Goal: Check status: Check status

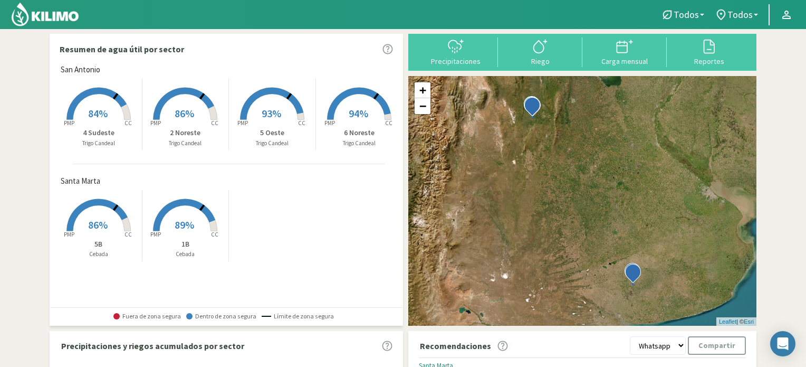
click at [53, 18] on img at bounding box center [45, 14] width 69 height 25
click at [701, 14] on b at bounding box center [702, 15] width 4 height 2
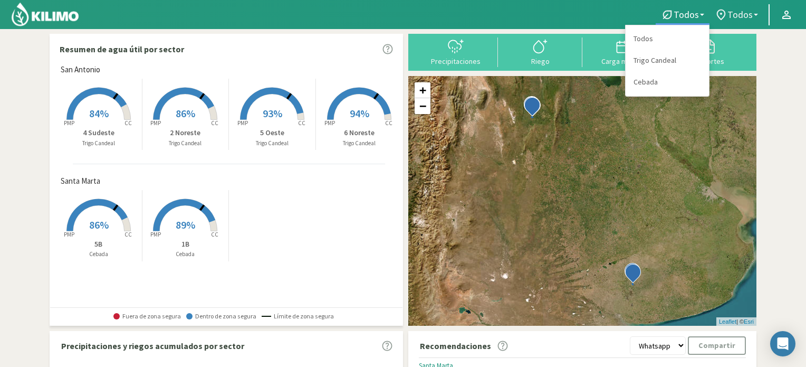
click at [752, 13] on span "Todos" at bounding box center [739, 14] width 25 height 11
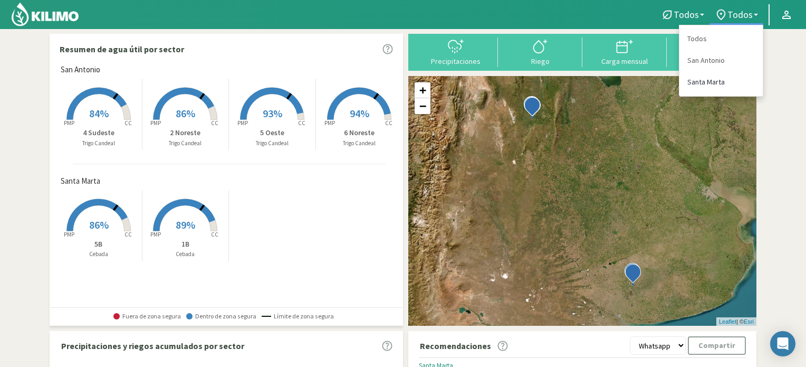
click at [717, 82] on link "Santa Marta" at bounding box center [720, 82] width 83 height 22
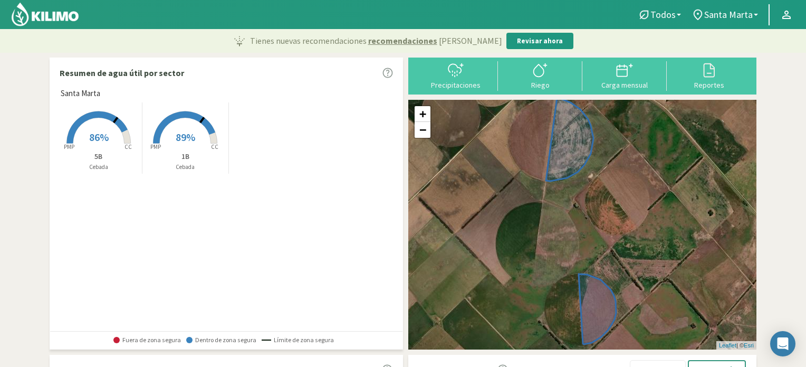
click at [190, 124] on rect at bounding box center [185, 144] width 84 height 84
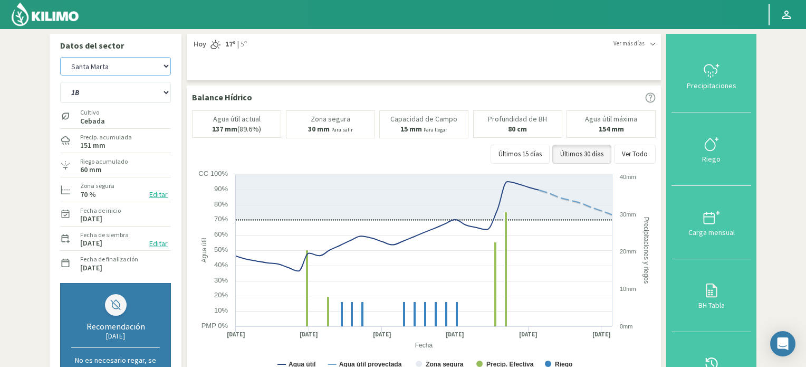
click at [167, 69] on select "San Antonio [GEOGRAPHIC_DATA][PERSON_NAME]" at bounding box center [115, 66] width 111 height 18
click at [60, 57] on select "San Antonio [GEOGRAPHIC_DATA][PERSON_NAME]" at bounding box center [115, 66] width 111 height 18
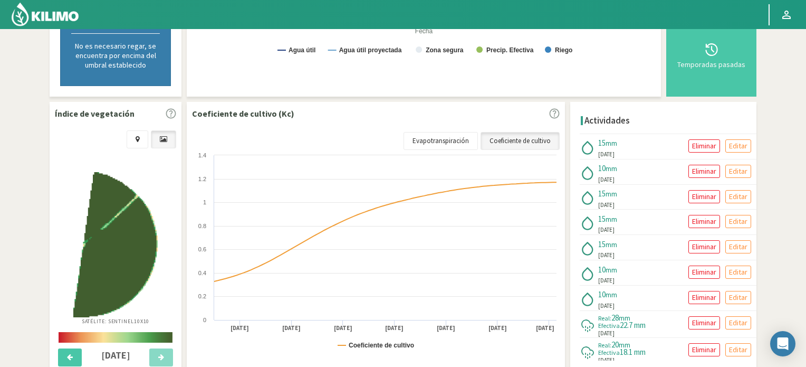
scroll to position [316, 0]
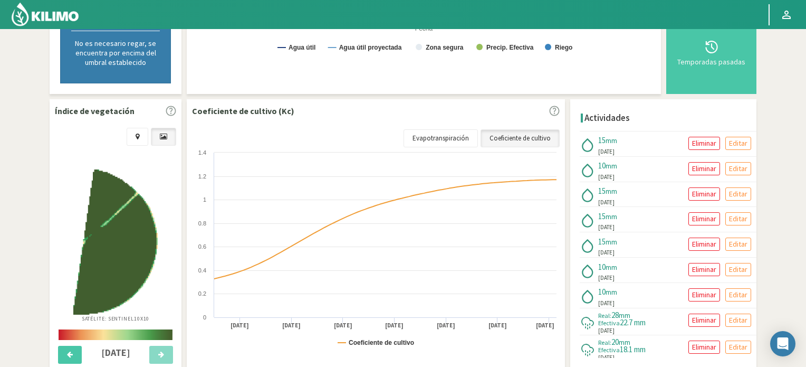
select select "2: Object"
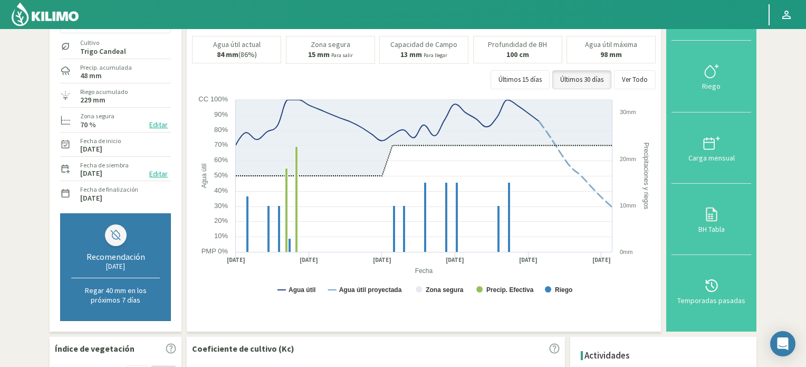
scroll to position [0, 0]
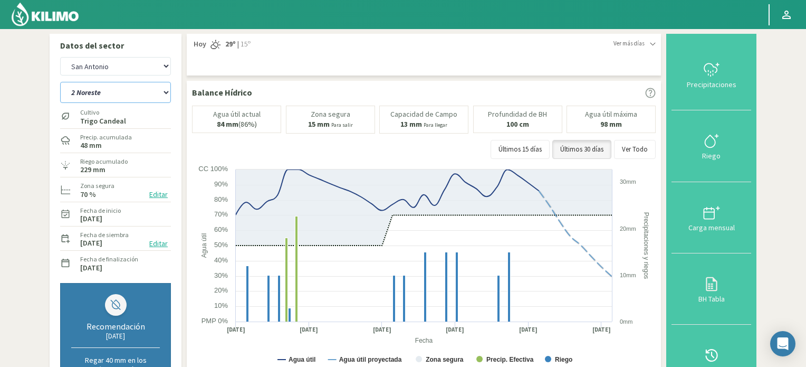
click at [150, 92] on select "2 Noreste 4 Sudeste 5 Oeste 6 Noreste" at bounding box center [115, 92] width 111 height 21
select select "3: Object"
click at [60, 82] on select "2 Noreste 4 Sudeste 5 Oeste 6 Noreste" at bounding box center [115, 92] width 111 height 21
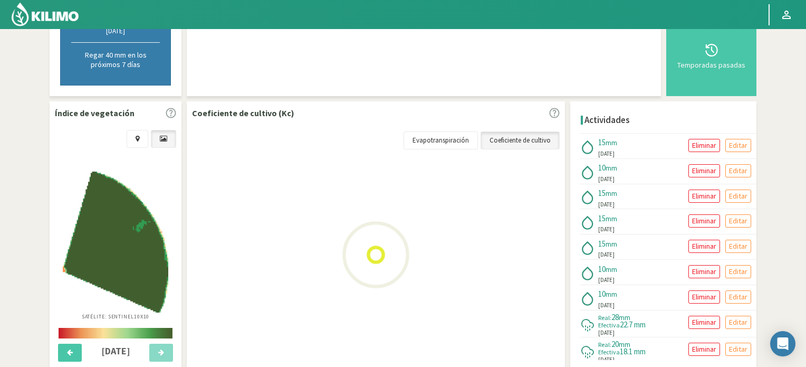
select select "4: Object"
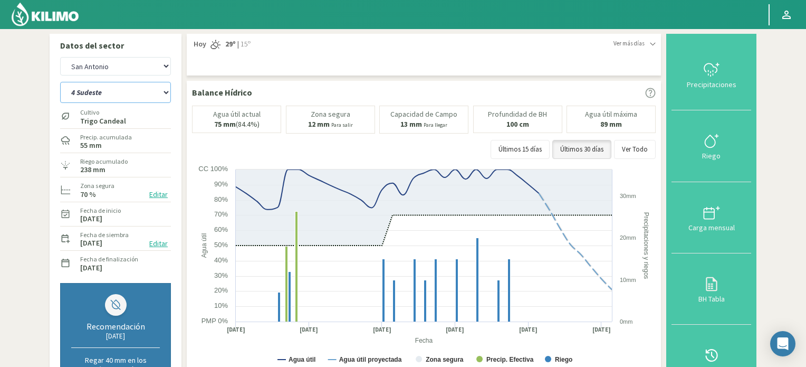
click at [167, 90] on select "2 Noreste 4 Sudeste 5 Oeste 6 Noreste" at bounding box center [115, 92] width 111 height 21
select select "8: Object"
click at [60, 82] on select "2 Noreste 4 Sudeste 5 Oeste 6 Noreste" at bounding box center [115, 92] width 111 height 21
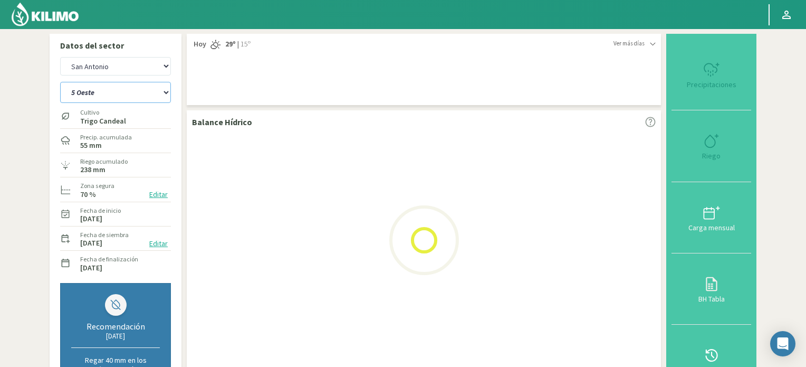
select select "6: Object"
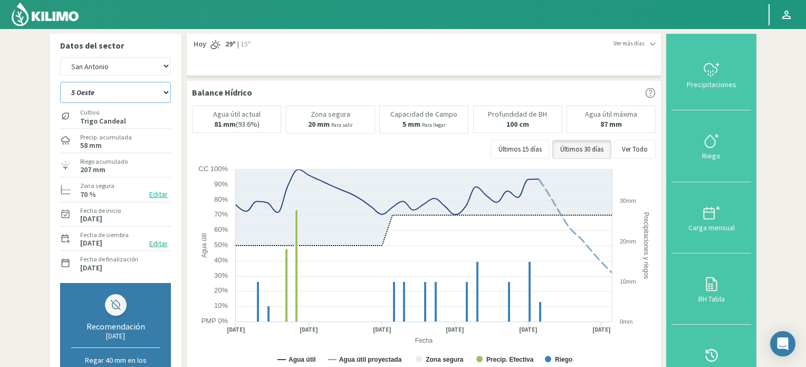
click at [169, 97] on select "2 Noreste 4 Sudeste 5 Oeste 6 Noreste" at bounding box center [115, 92] width 111 height 21
select select "13: Object"
click at [60, 82] on select "2 Noreste 4 Sudeste 5 Oeste 6 Noreste" at bounding box center [115, 92] width 111 height 21
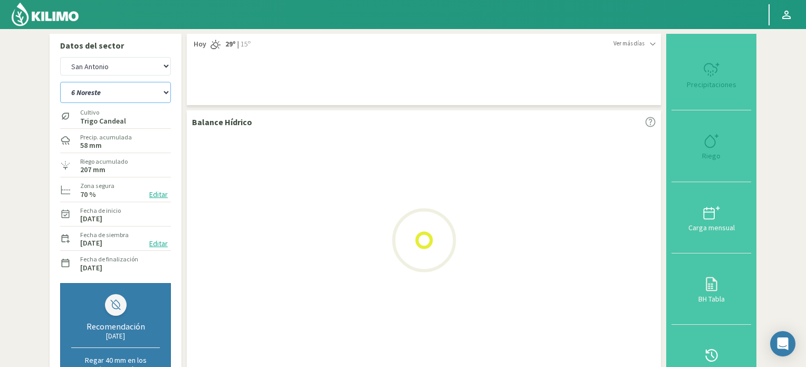
select select "8: Object"
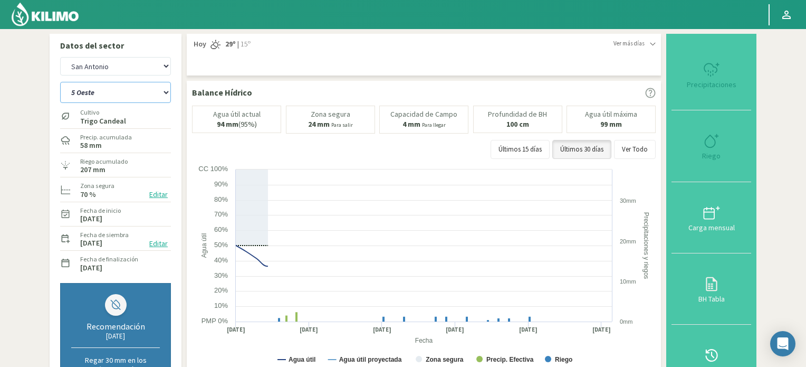
select select "17: Object"
